Goal: Task Accomplishment & Management: Manage account settings

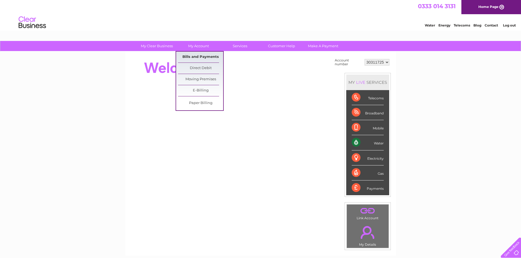
click at [204, 57] on link "Bills and Payments" at bounding box center [200, 57] width 45 height 11
click at [217, 59] on link "Bills and Payments" at bounding box center [200, 57] width 45 height 11
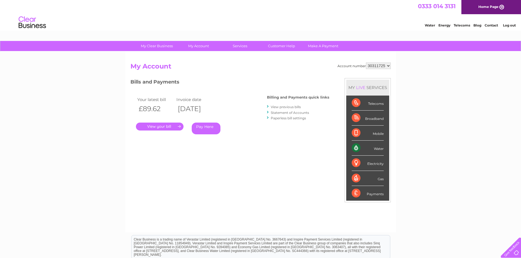
click at [174, 128] on link "." at bounding box center [160, 127] width 48 height 8
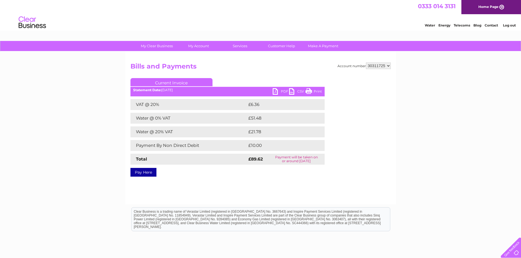
click at [274, 92] on link "PDF" at bounding box center [280, 92] width 16 height 8
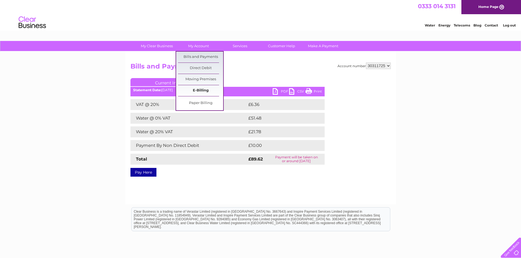
click at [202, 90] on link "E-Billing" at bounding box center [200, 90] width 45 height 11
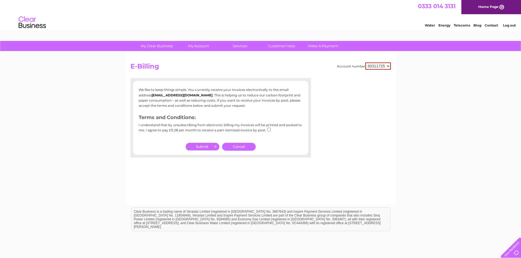
click at [269, 129] on input "checkbox" at bounding box center [269, 130] width 4 height 4
checkbox input "true"
click at [216, 149] on input "submit" at bounding box center [203, 147] width 34 height 8
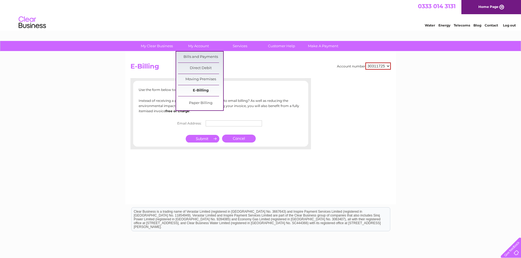
click at [204, 87] on link "E-Billing" at bounding box center [200, 90] width 45 height 11
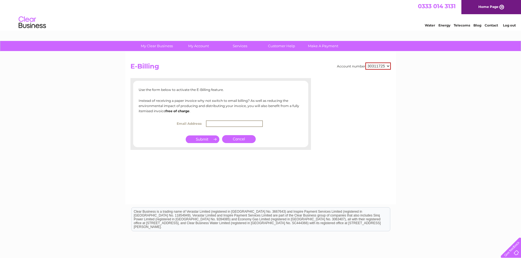
click at [236, 126] on input "text" at bounding box center [234, 123] width 57 height 7
type input "r"
click at [234, 124] on input "text" at bounding box center [234, 123] width 57 height 7
click at [164, 151] on div "Account number 30311725 30321362 E-Billing Use the form below to activate the E…" at bounding box center [260, 128] width 270 height 153
click at [214, 124] on input "text" at bounding box center [233, 123] width 56 height 6
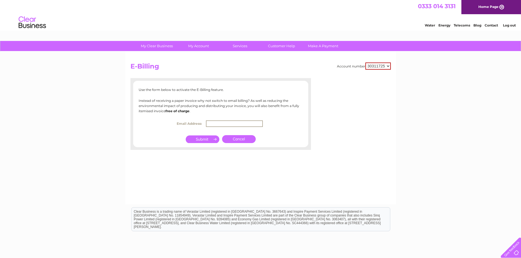
paste input "account@jcmichaelgroups.com"
type input "account@jcmichaelgroups.com"
click at [202, 142] on input "submit" at bounding box center [203, 140] width 34 height 8
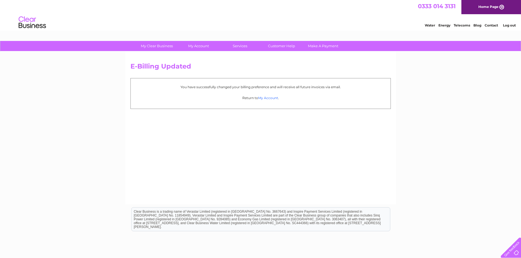
click at [266, 99] on link "My Account" at bounding box center [268, 98] width 20 height 4
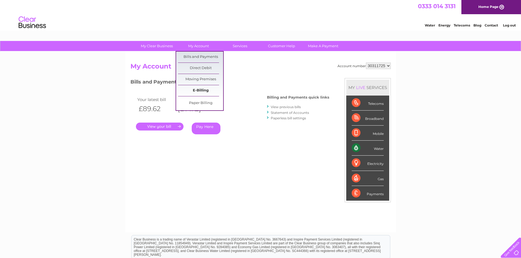
click at [205, 92] on link "E-Billing" at bounding box center [200, 90] width 45 height 11
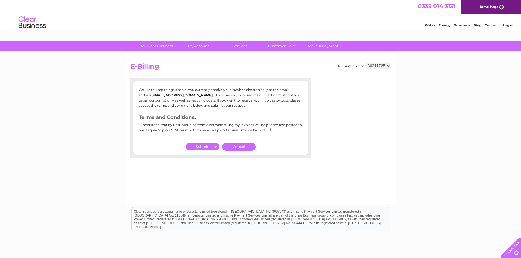
click at [374, 64] on select "30311725 30321362" at bounding box center [378, 66] width 25 height 7
click at [244, 149] on link "Cancel" at bounding box center [239, 147] width 34 height 8
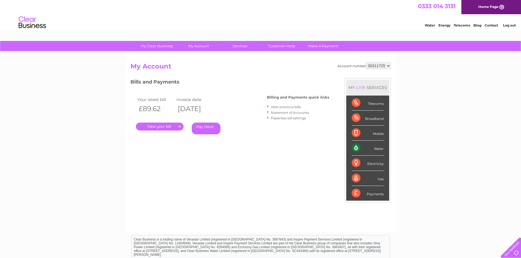
click at [289, 106] on link "View previous bills" at bounding box center [285, 107] width 30 height 4
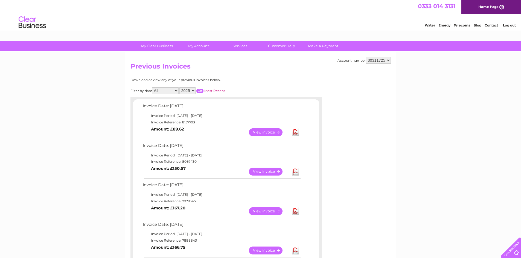
click at [269, 130] on link "View" at bounding box center [269, 132] width 40 height 8
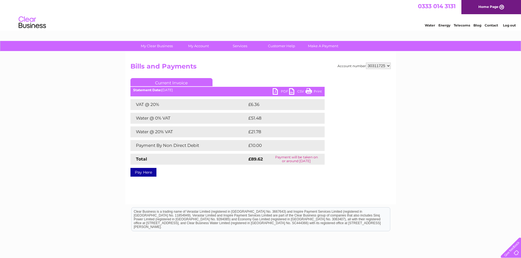
click at [379, 68] on select "30311725 30321362" at bounding box center [378, 66] width 25 height 7
select select "30321362"
click at [366, 63] on select "30311725 30321362" at bounding box center [378, 66] width 25 height 7
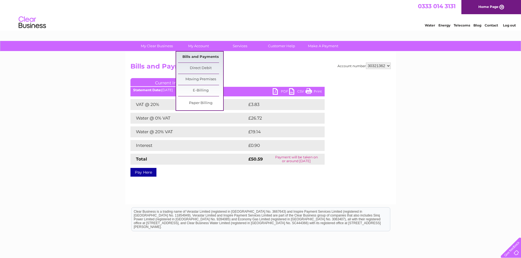
click at [200, 55] on link "Bills and Payments" at bounding box center [200, 57] width 45 height 11
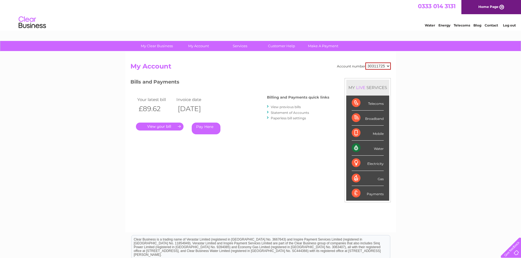
click at [203, 90] on div "Bills and Payments Billing and Payments quick links View previous bills Stateme…" at bounding box center [229, 110] width 199 height 64
click at [281, 107] on link "View previous bills" at bounding box center [285, 107] width 30 height 4
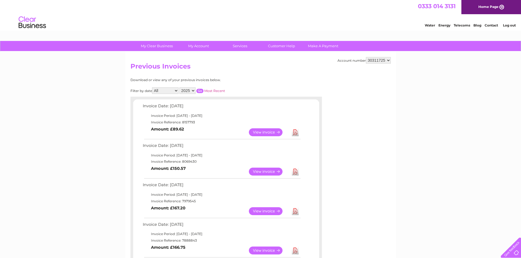
click at [387, 62] on select "30311725 30321362" at bounding box center [378, 60] width 25 height 7
select select "30321362"
click at [366, 57] on select "30311725 30321362" at bounding box center [378, 60] width 25 height 7
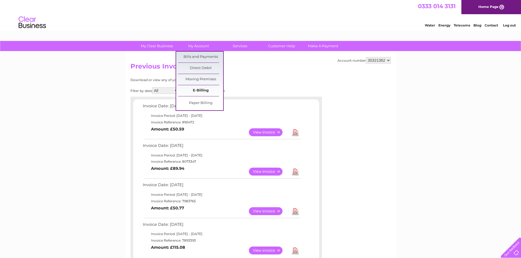
click at [206, 95] on link "E-Billing" at bounding box center [200, 90] width 45 height 11
click at [199, 92] on link "E-Billing" at bounding box center [200, 90] width 45 height 11
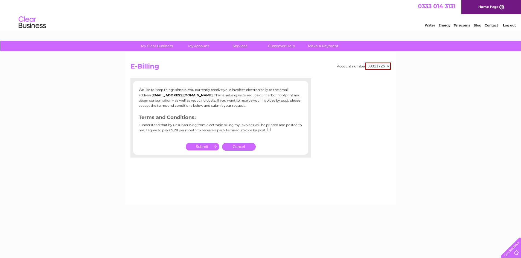
click at [241, 147] on link "Cancel" at bounding box center [239, 147] width 34 height 8
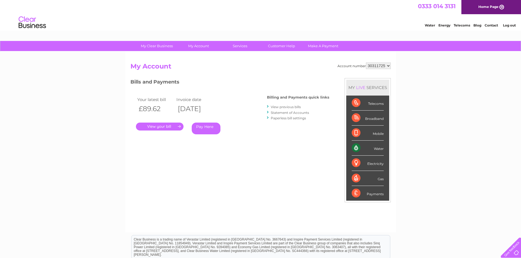
drag, startPoint x: 379, startPoint y: 64, endPoint x: 380, endPoint y: 68, distance: 3.9
click at [380, 65] on select "30311725 30321362" at bounding box center [378, 66] width 25 height 7
select select "30321362"
click at [366, 63] on select "30311725 30321362" at bounding box center [378, 66] width 25 height 7
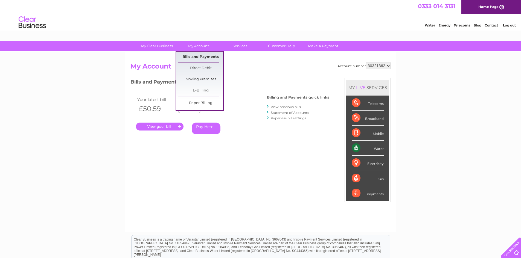
click at [199, 57] on link "Bills and Payments" at bounding box center [200, 57] width 45 height 11
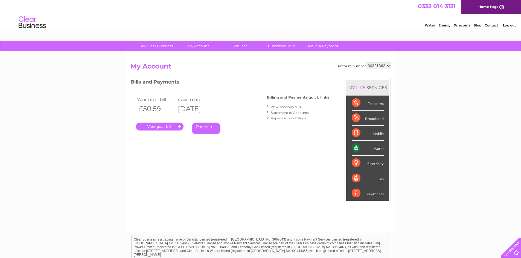
click at [295, 119] on link "Paperless bill settings" at bounding box center [287, 118] width 35 height 4
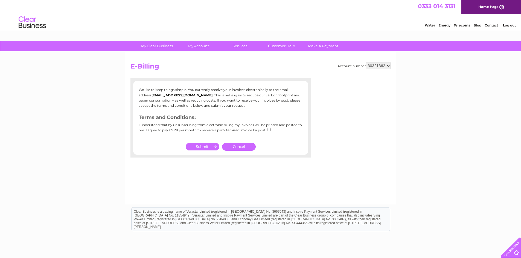
click at [239, 149] on link "Cancel" at bounding box center [239, 147] width 34 height 8
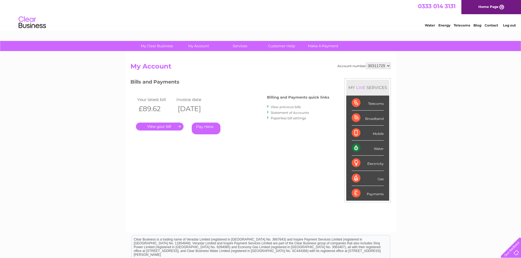
click at [375, 65] on select "30311725 30321362" at bounding box center [378, 66] width 25 height 7
select select "30321362"
click at [366, 63] on select "30311725 30321362" at bounding box center [378, 66] width 25 height 7
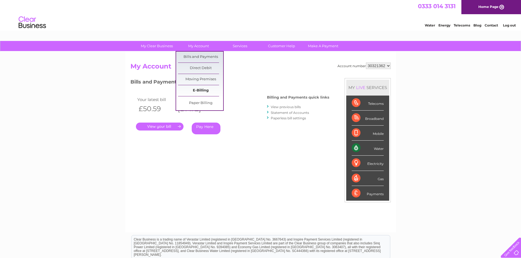
click at [201, 90] on link "E-Billing" at bounding box center [200, 90] width 45 height 11
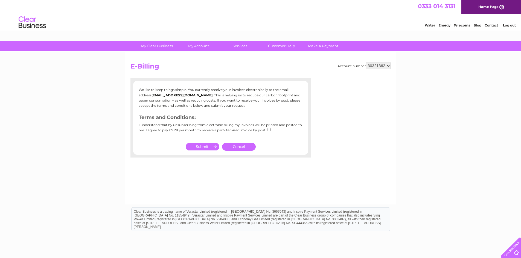
click at [242, 147] on link "Cancel" at bounding box center [239, 147] width 34 height 8
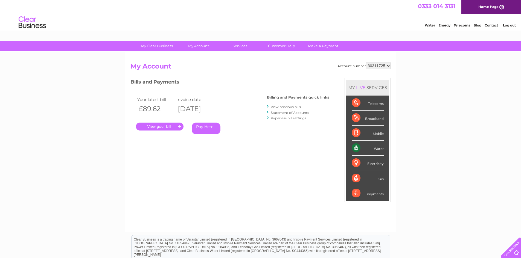
click at [358, 80] on div "MY LIVE SERVICES" at bounding box center [367, 88] width 43 height 16
click at [369, 69] on select "30311725 30321362" at bounding box center [378, 66] width 25 height 7
select select "30321362"
click at [366, 63] on select "30311725 30321362" at bounding box center [378, 66] width 25 height 7
click at [379, 64] on select "30311725 30321362" at bounding box center [378, 66] width 25 height 7
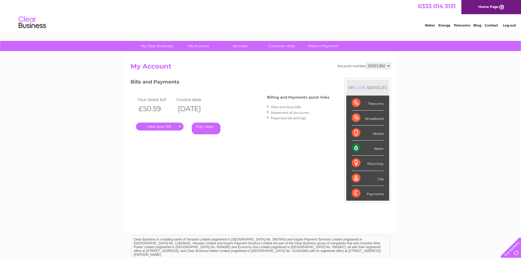
drag, startPoint x: 379, startPoint y: 64, endPoint x: 340, endPoint y: 85, distance: 44.2
click at [379, 64] on select "30311725 30321362" at bounding box center [378, 66] width 25 height 7
click at [272, 106] on link "View previous bills" at bounding box center [285, 107] width 30 height 4
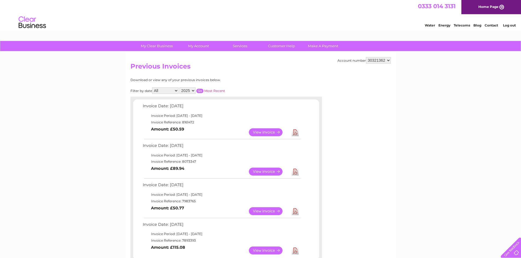
click at [268, 134] on link "View" at bounding box center [269, 132] width 40 height 8
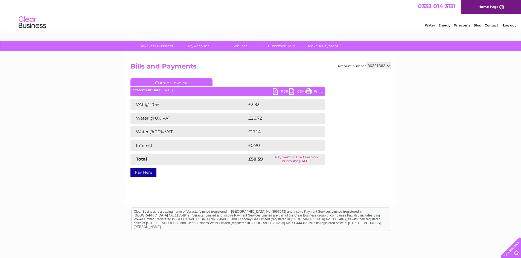
click at [280, 91] on link "PDF" at bounding box center [280, 92] width 16 height 8
